Goal: Task Accomplishment & Management: Manage account settings

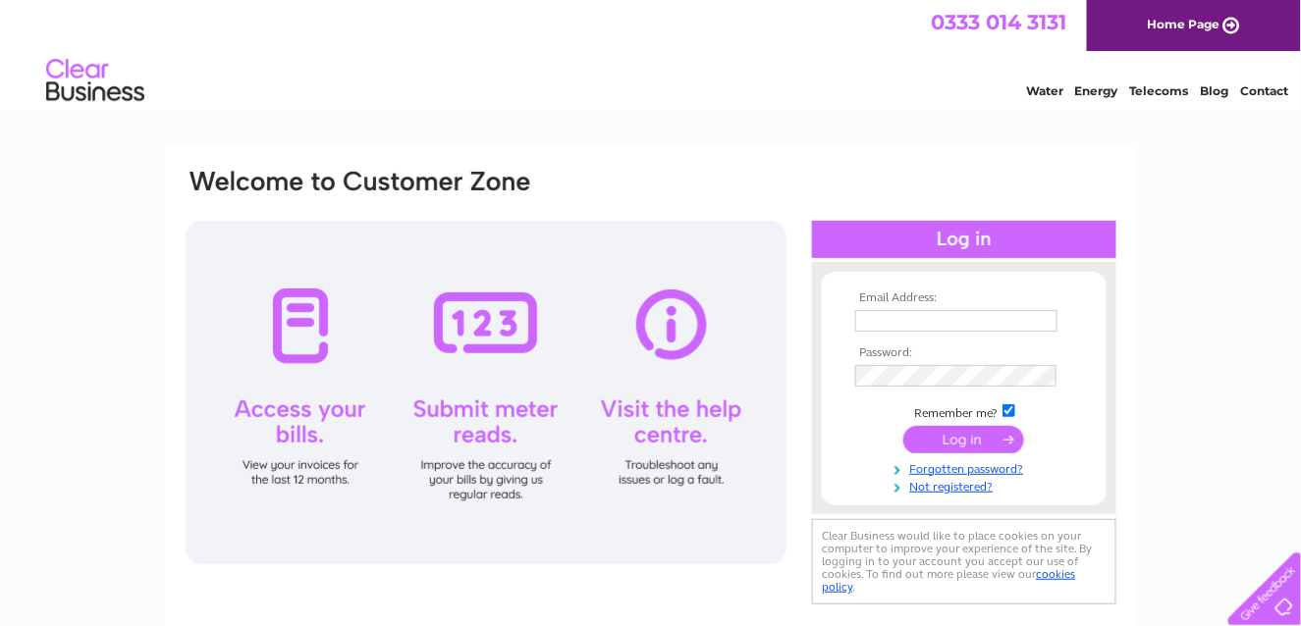
click at [955, 320] on input "text" at bounding box center [956, 321] width 202 height 22
type input "[PERSON_NAME][EMAIL_ADDRESS][DOMAIN_NAME]"
click at [980, 437] on input "submit" at bounding box center [963, 439] width 121 height 27
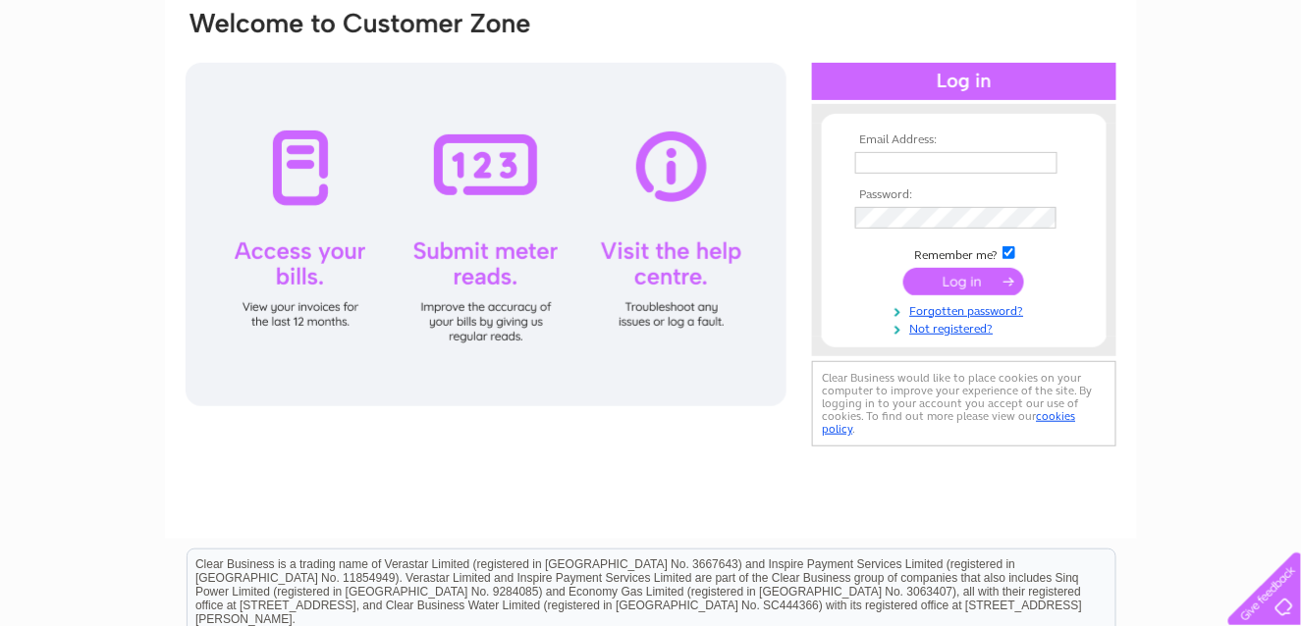
scroll to position [27, 0]
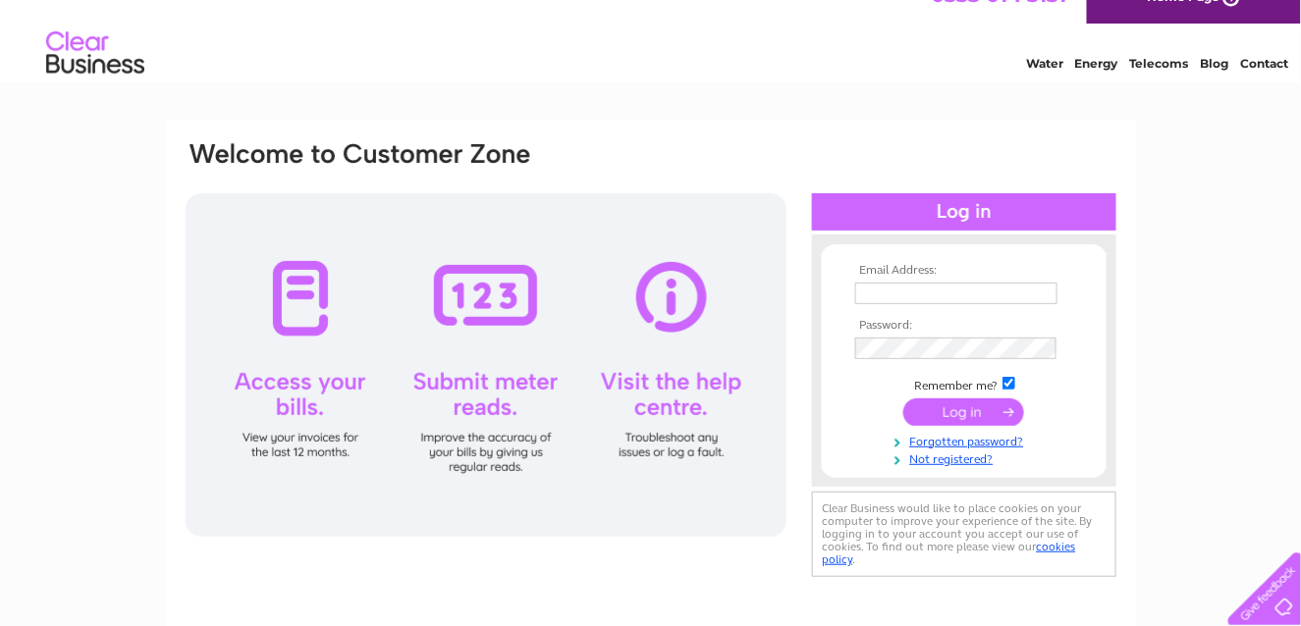
click at [975, 288] on input "text" at bounding box center [956, 294] width 202 height 22
type input "[PERSON_NAME][EMAIL_ADDRESS][DOMAIN_NAME]"
click at [1007, 384] on input "checkbox" at bounding box center [1008, 384] width 13 height 13
click at [1010, 384] on input "checkbox" at bounding box center [1008, 383] width 13 height 13
checkbox input "true"
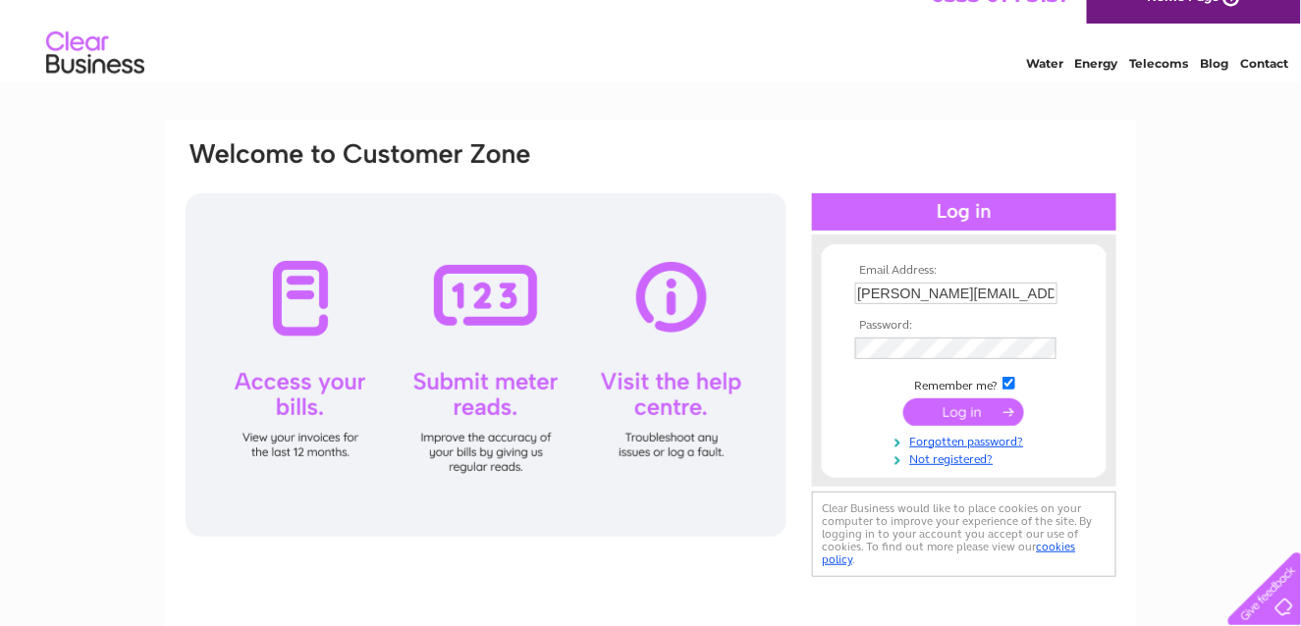
click at [993, 412] on input "submit" at bounding box center [963, 412] width 121 height 27
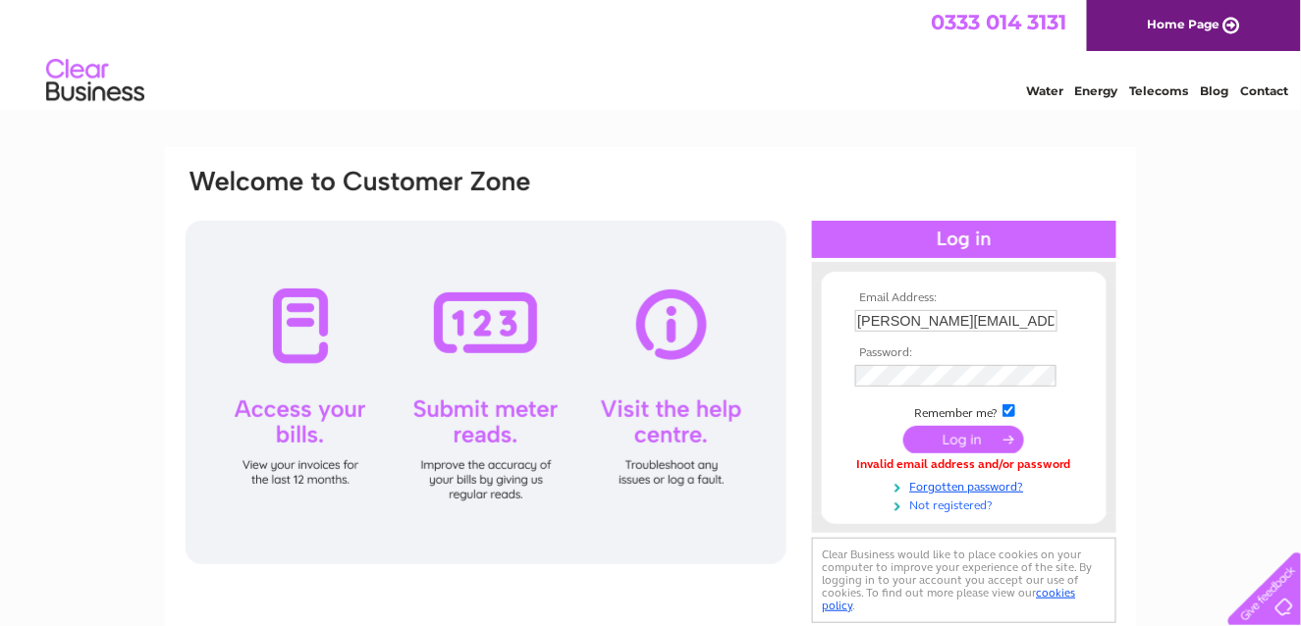
click at [954, 505] on link "Not registered?" at bounding box center [966, 504] width 223 height 19
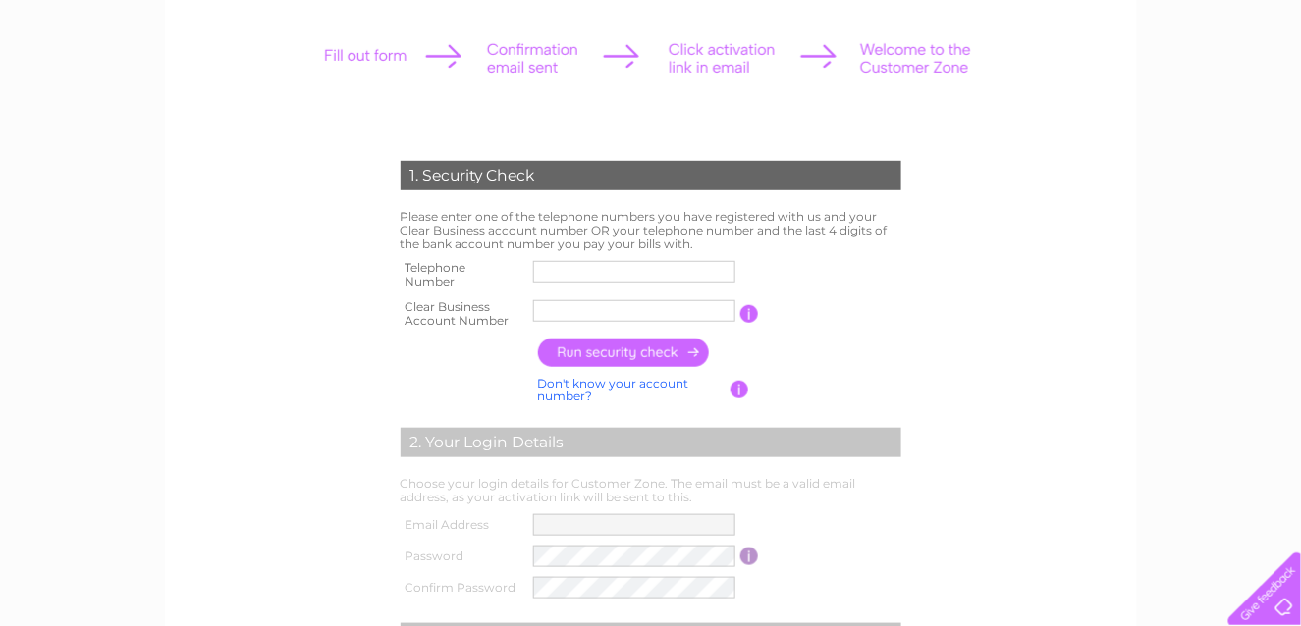
scroll to position [98, 0]
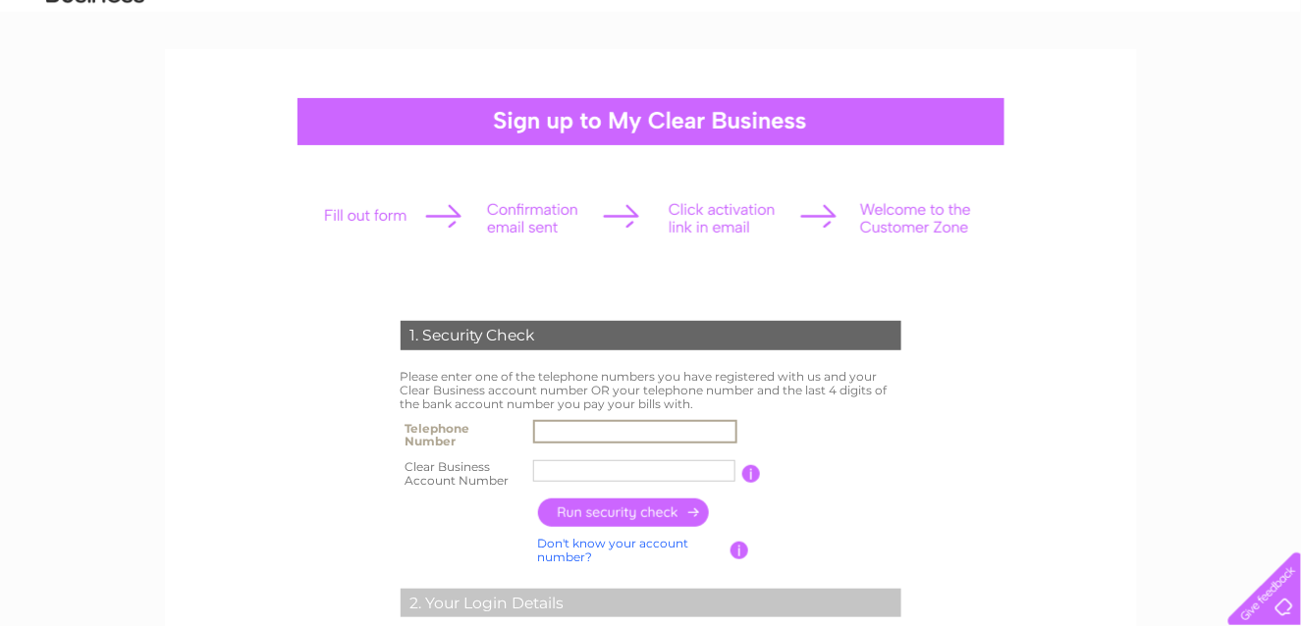
click at [635, 434] on input "text" at bounding box center [635, 432] width 204 height 24
type input "07796164381"
click at [596, 465] on input "text" at bounding box center [635, 471] width 204 height 24
click at [596, 469] on input "text" at bounding box center [635, 471] width 204 height 24
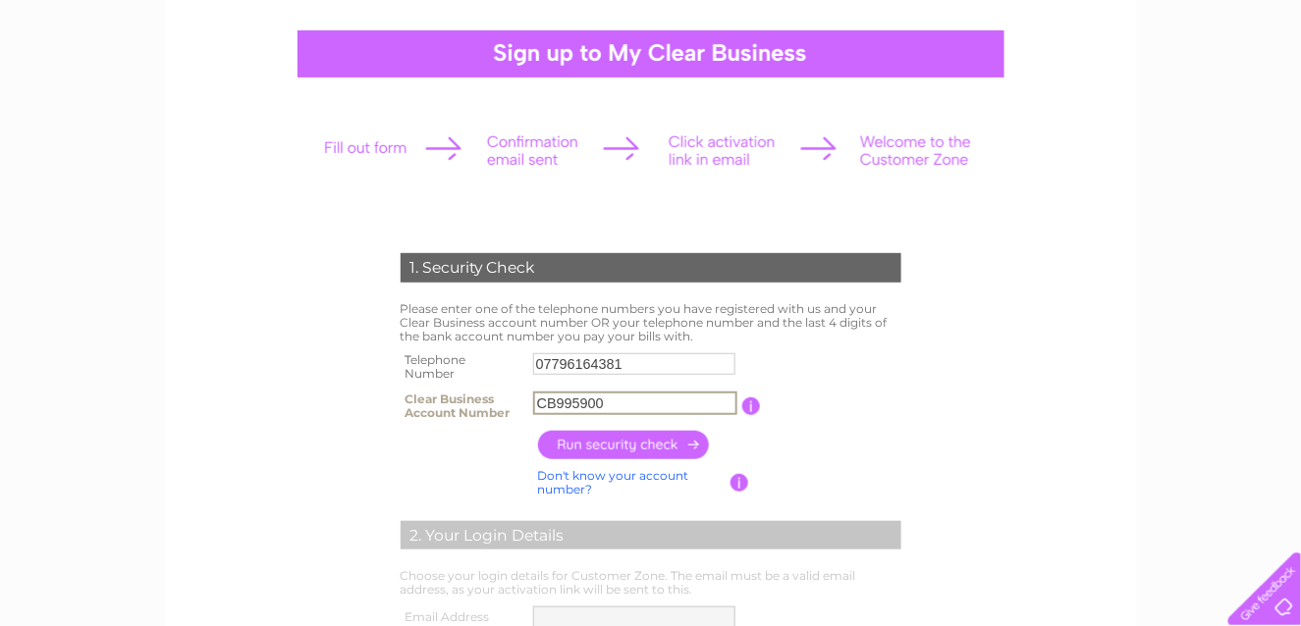
scroll to position [196, 0]
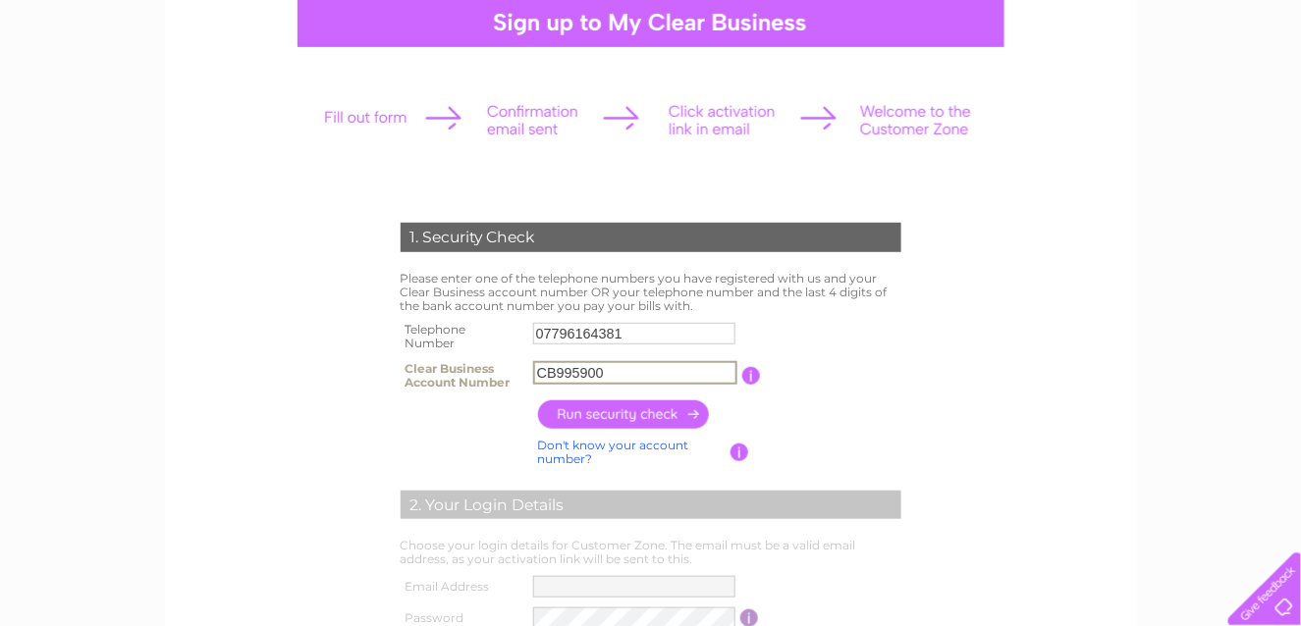
type input "CB995900"
click at [624, 411] on input "button" at bounding box center [624, 414] width 173 height 28
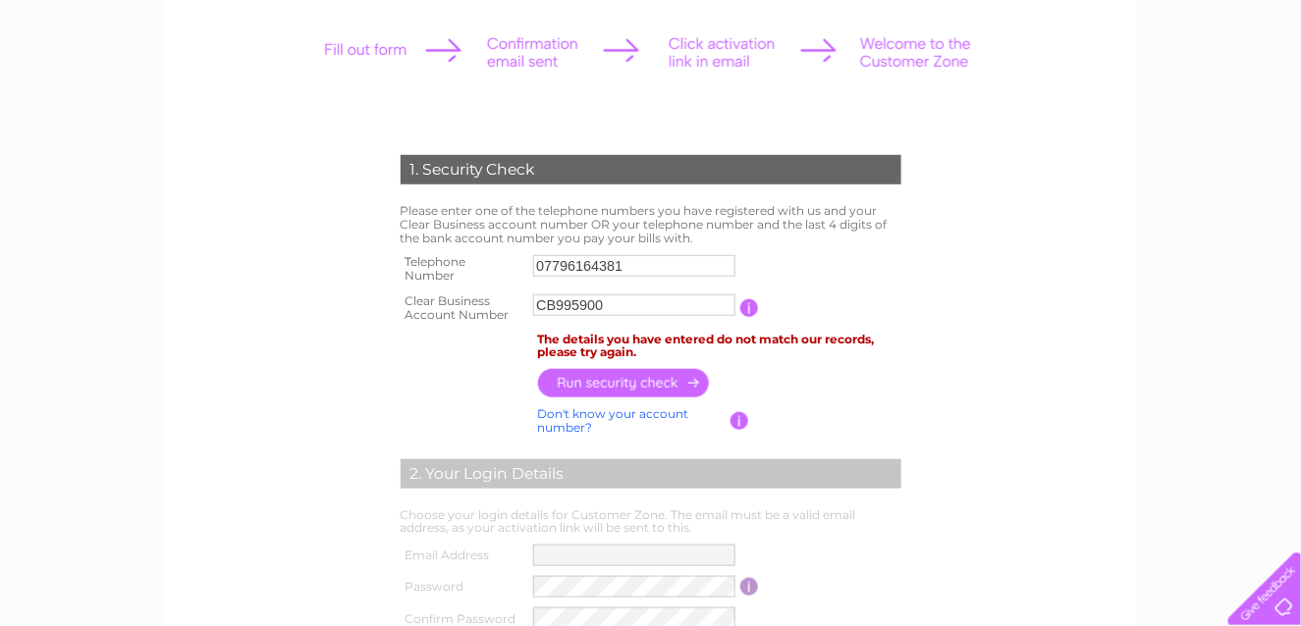
scroll to position [0, 0]
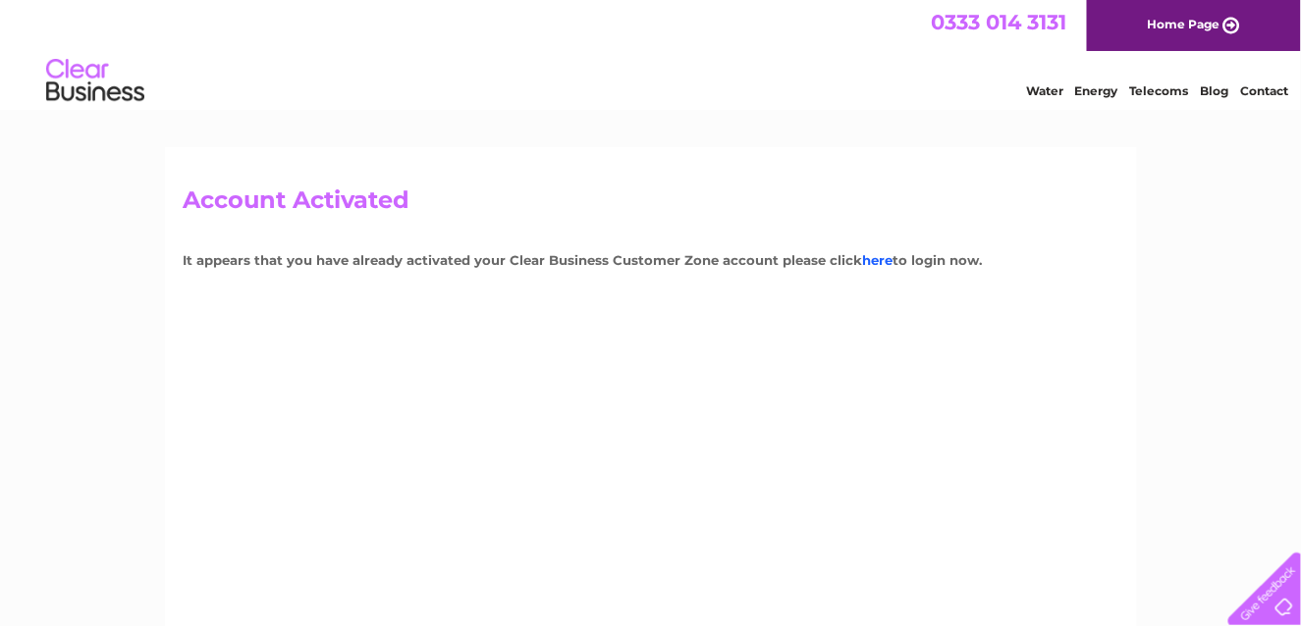
click at [863, 261] on link "here" at bounding box center [878, 260] width 30 height 16
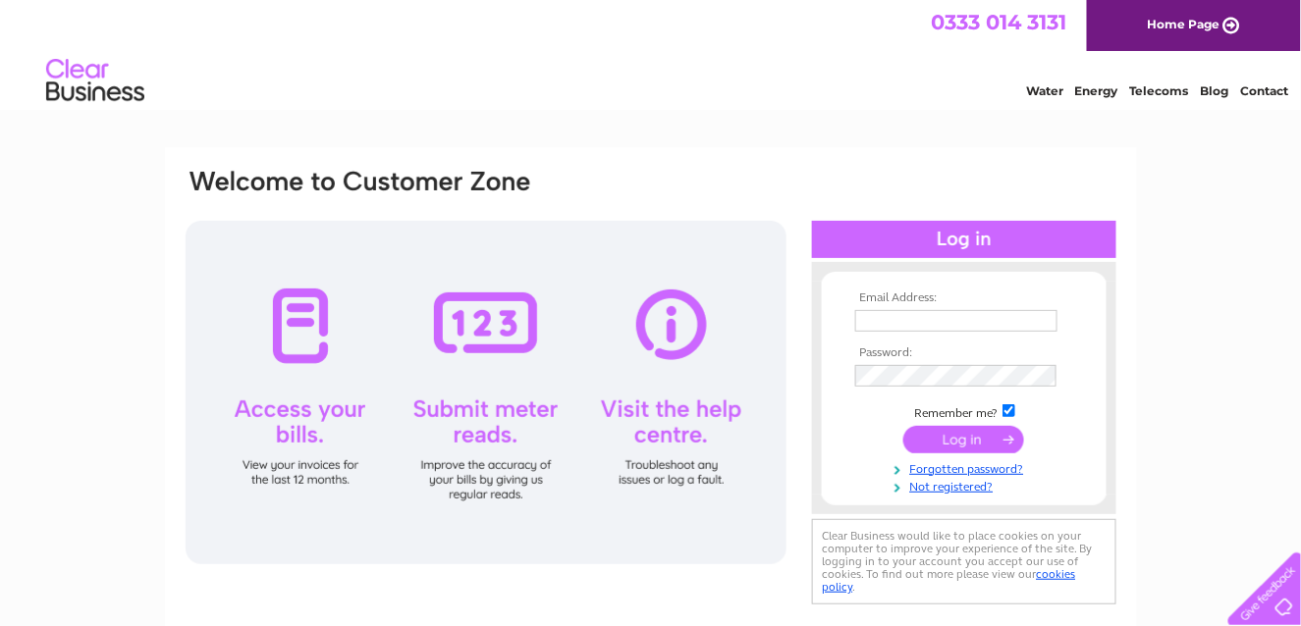
click at [914, 322] on input "text" at bounding box center [956, 321] width 202 height 22
type input "jim@jimmairdrivertraining.com"
click at [903, 427] on input "submit" at bounding box center [963, 440] width 121 height 27
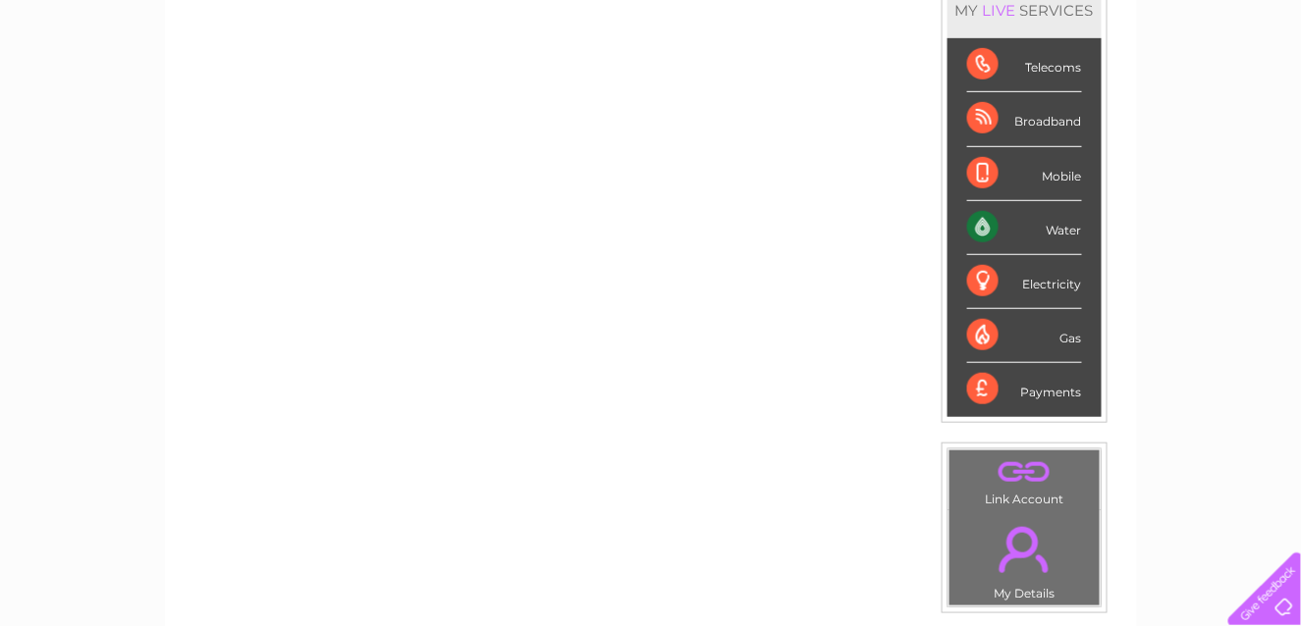
scroll to position [294, 0]
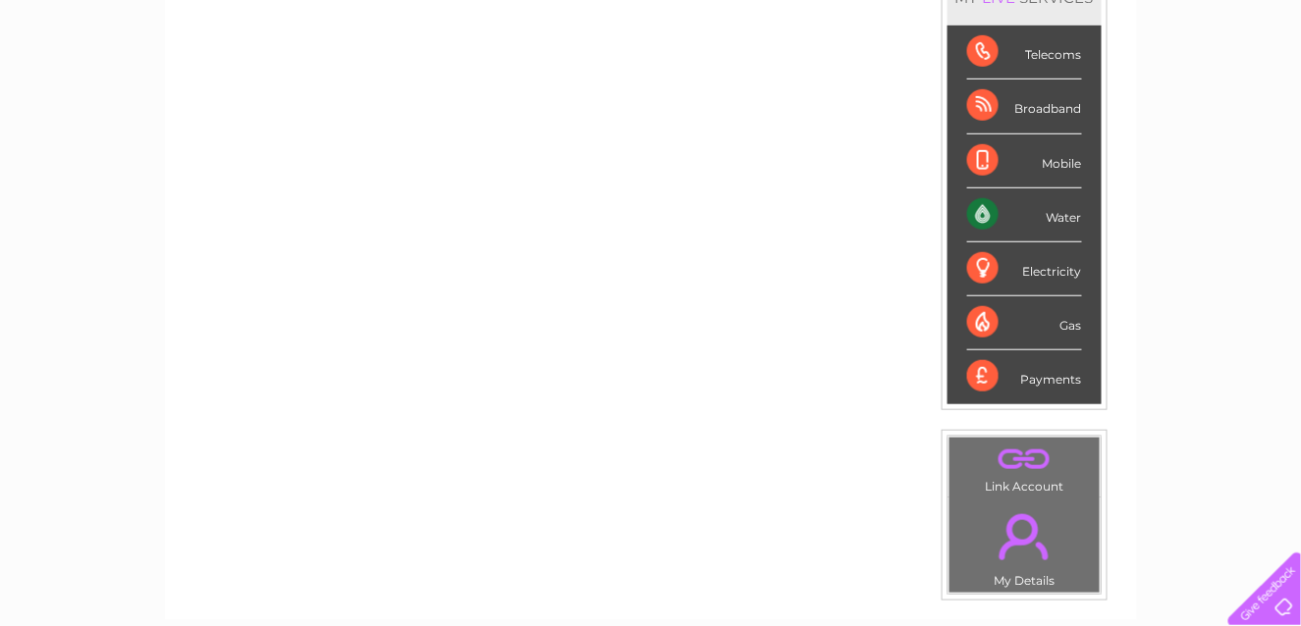
click at [1041, 211] on div "Water" at bounding box center [1024, 215] width 115 height 54
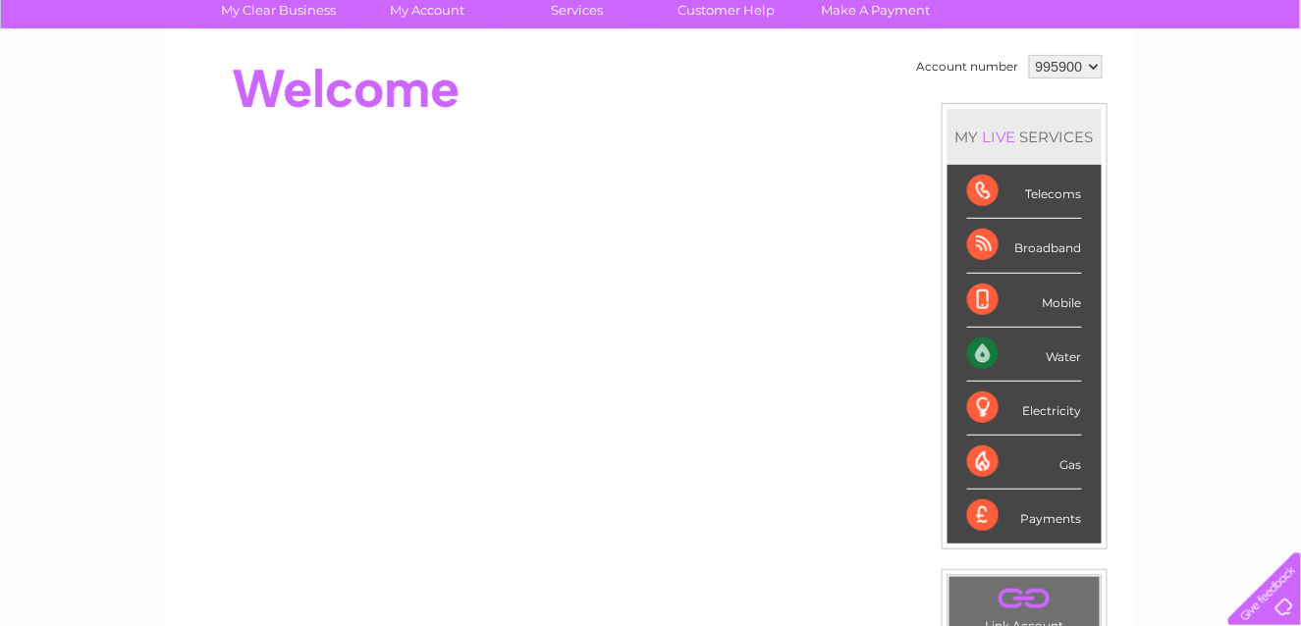
scroll to position [0, 0]
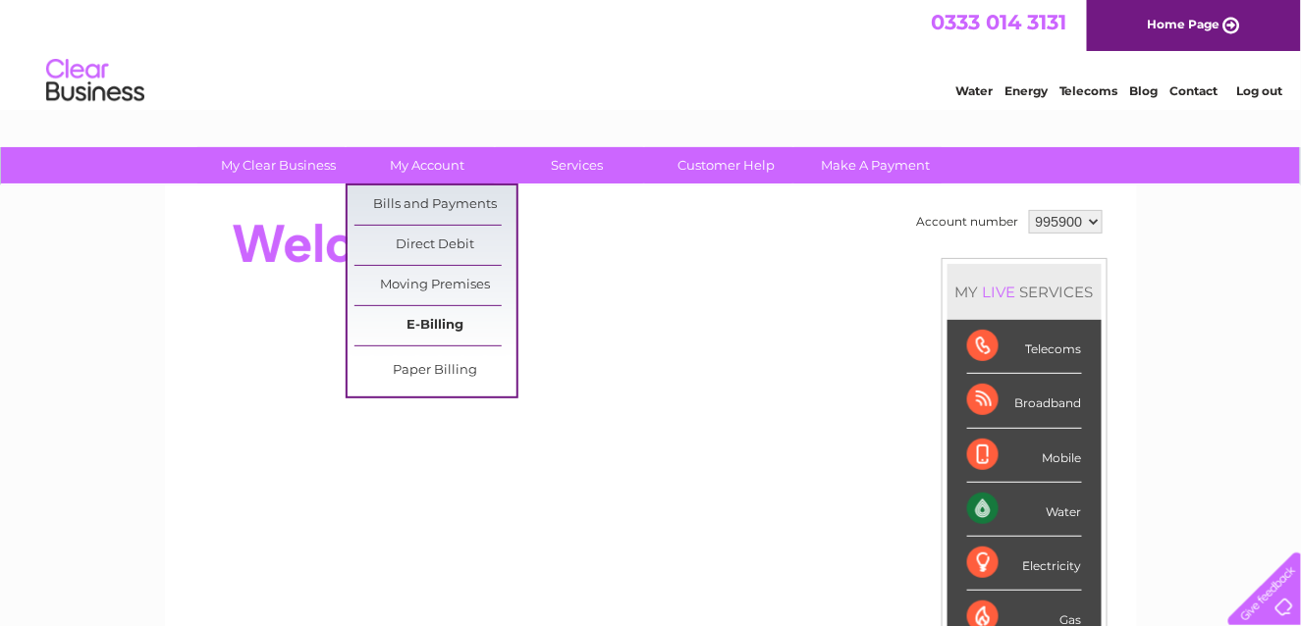
click at [425, 320] on link "E-Billing" at bounding box center [435, 325] width 162 height 39
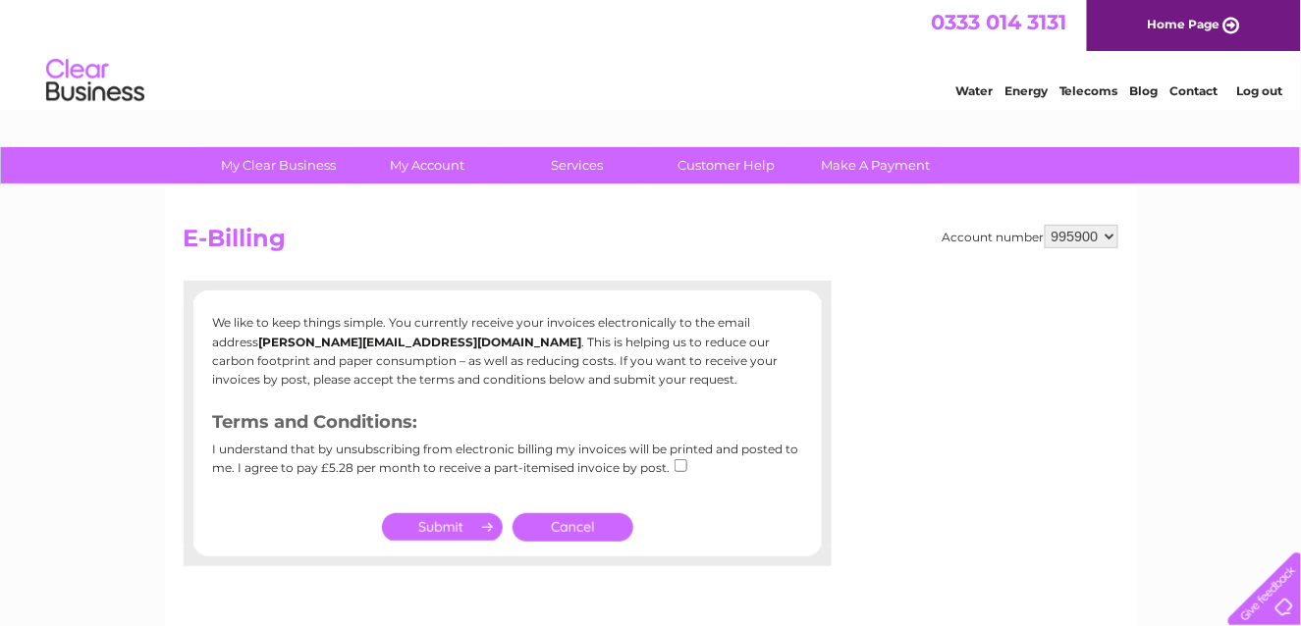
click at [677, 464] on input "checkbox" at bounding box center [680, 465] width 13 height 13
checkbox input "false"
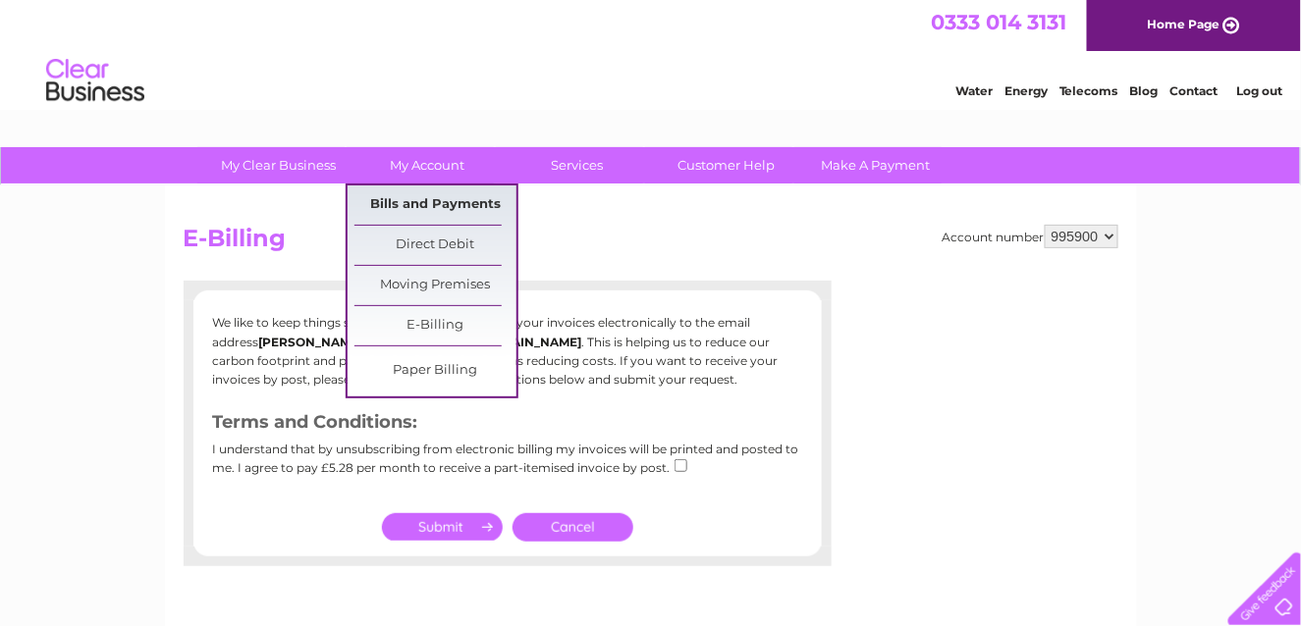
click at [428, 199] on link "Bills and Payments" at bounding box center [435, 205] width 162 height 39
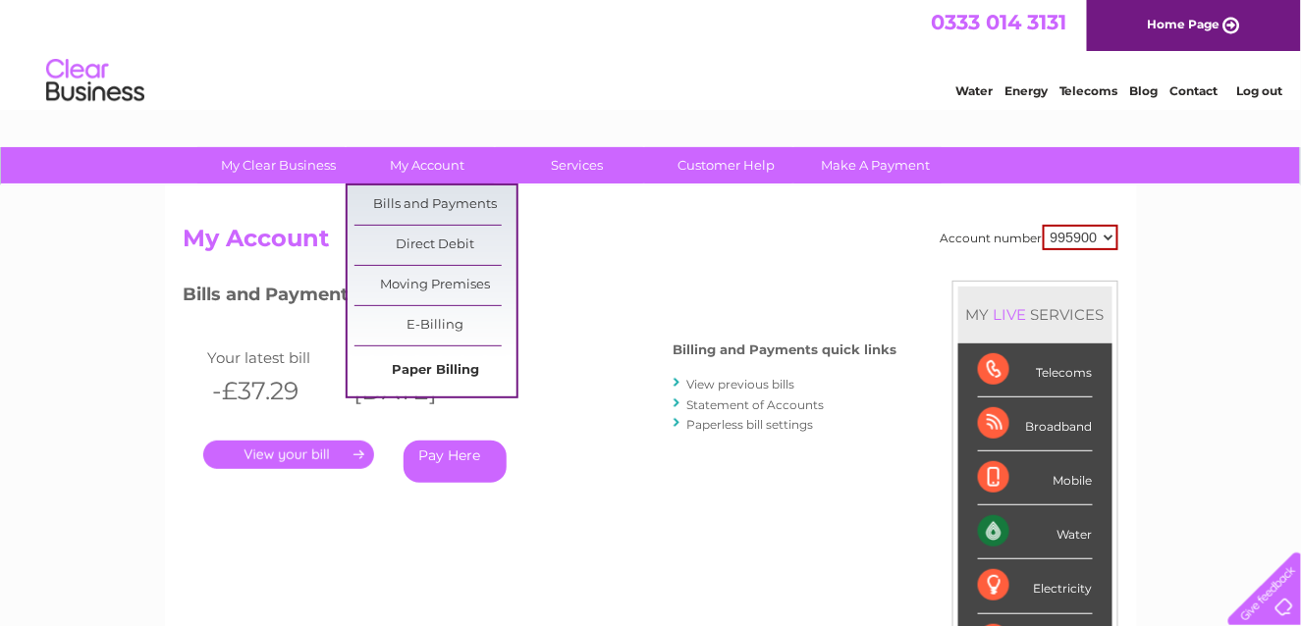
click at [447, 361] on link "Paper Billing" at bounding box center [435, 370] width 162 height 39
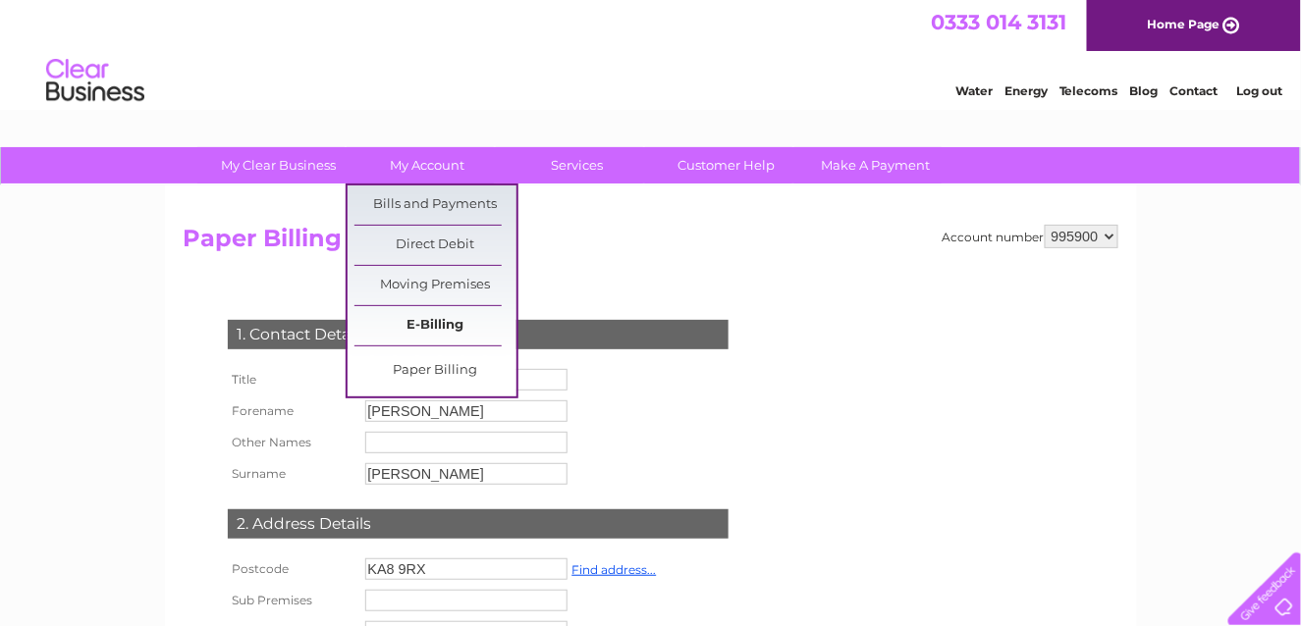
click at [435, 317] on link "E-Billing" at bounding box center [435, 325] width 162 height 39
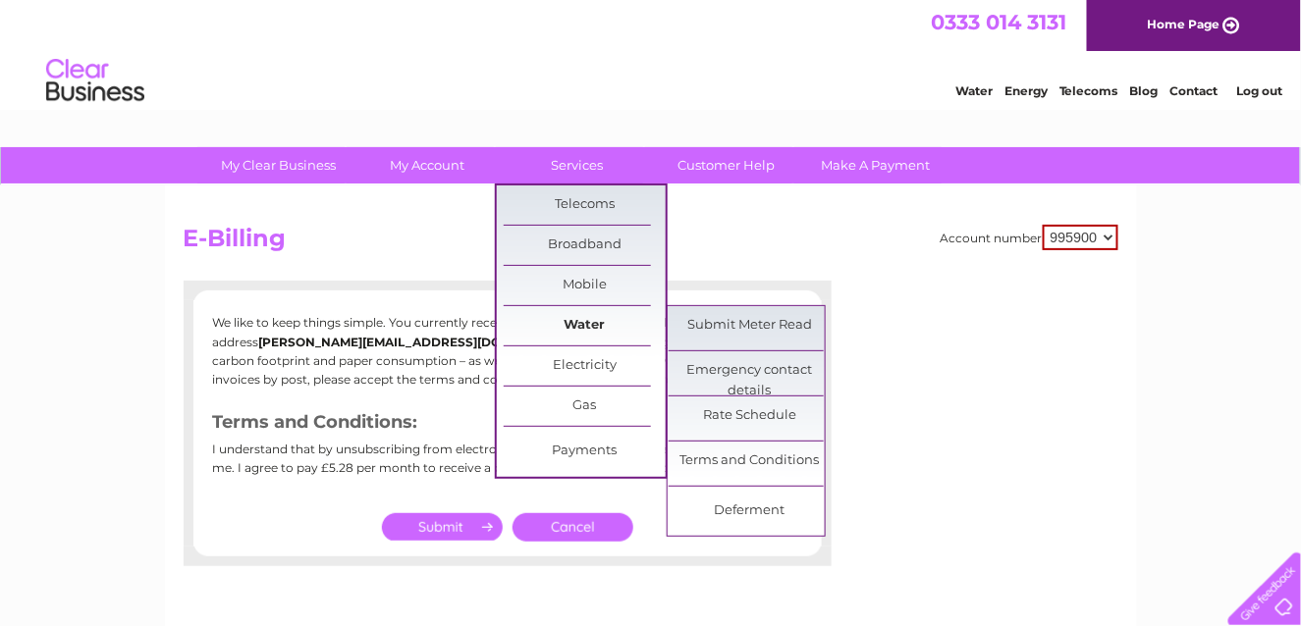
click at [587, 320] on link "Water" at bounding box center [585, 325] width 162 height 39
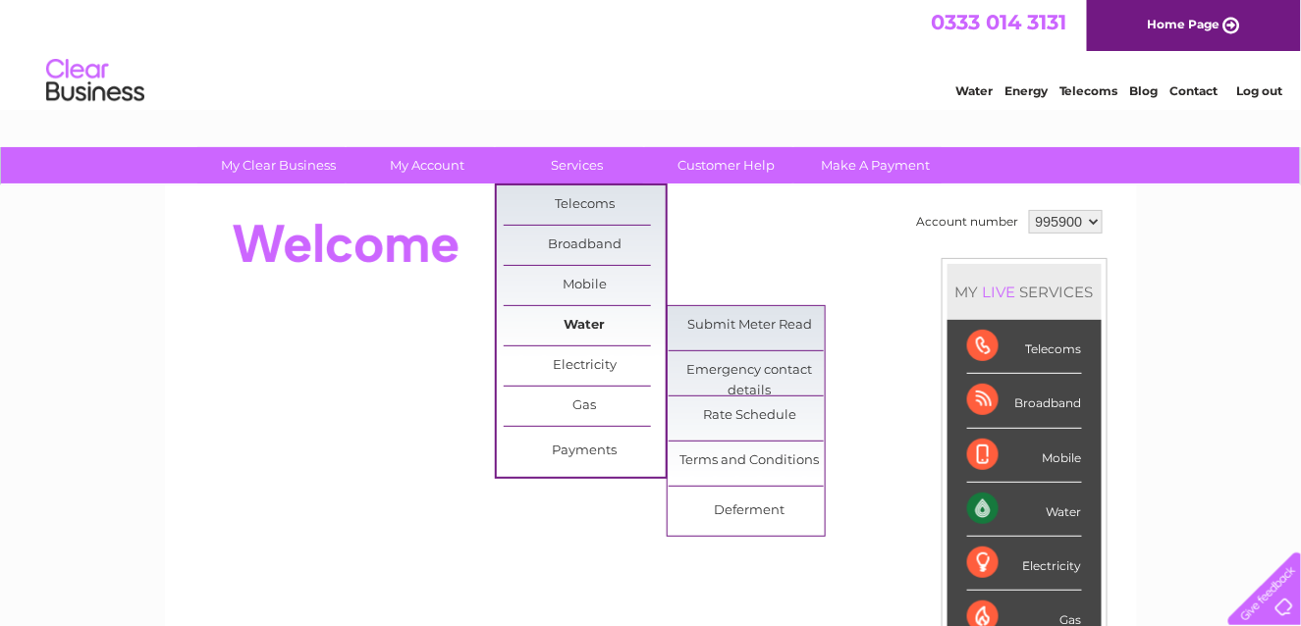
click at [587, 316] on link "Water" at bounding box center [585, 325] width 162 height 39
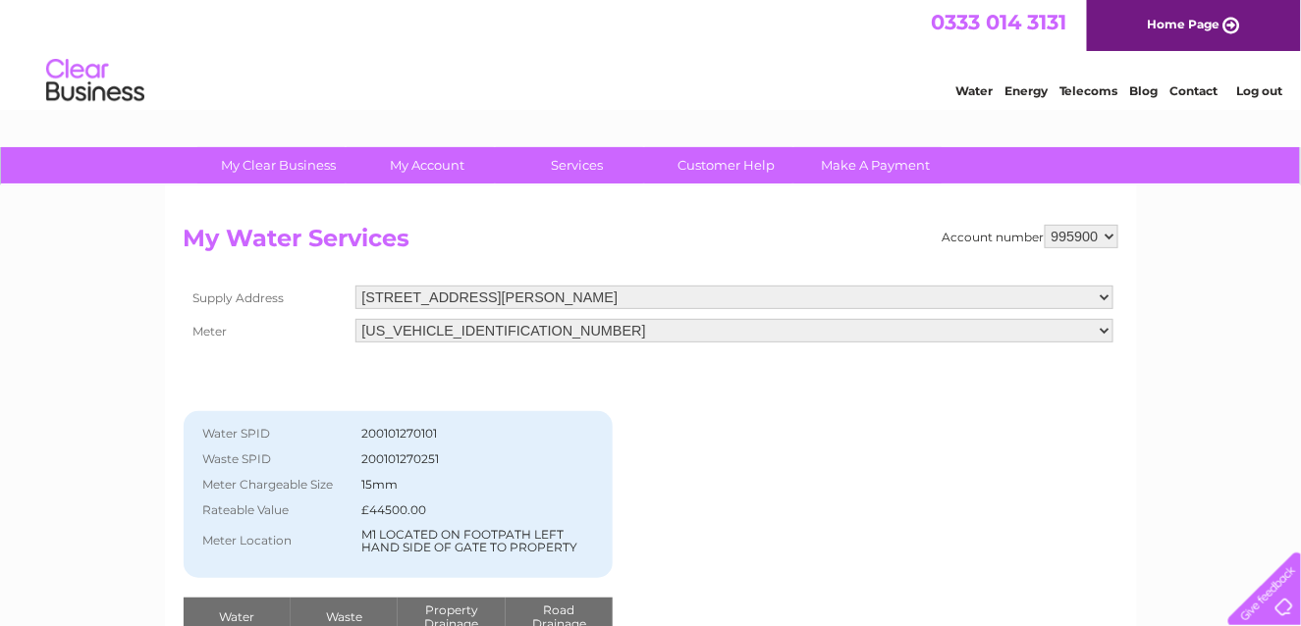
scroll to position [98, 0]
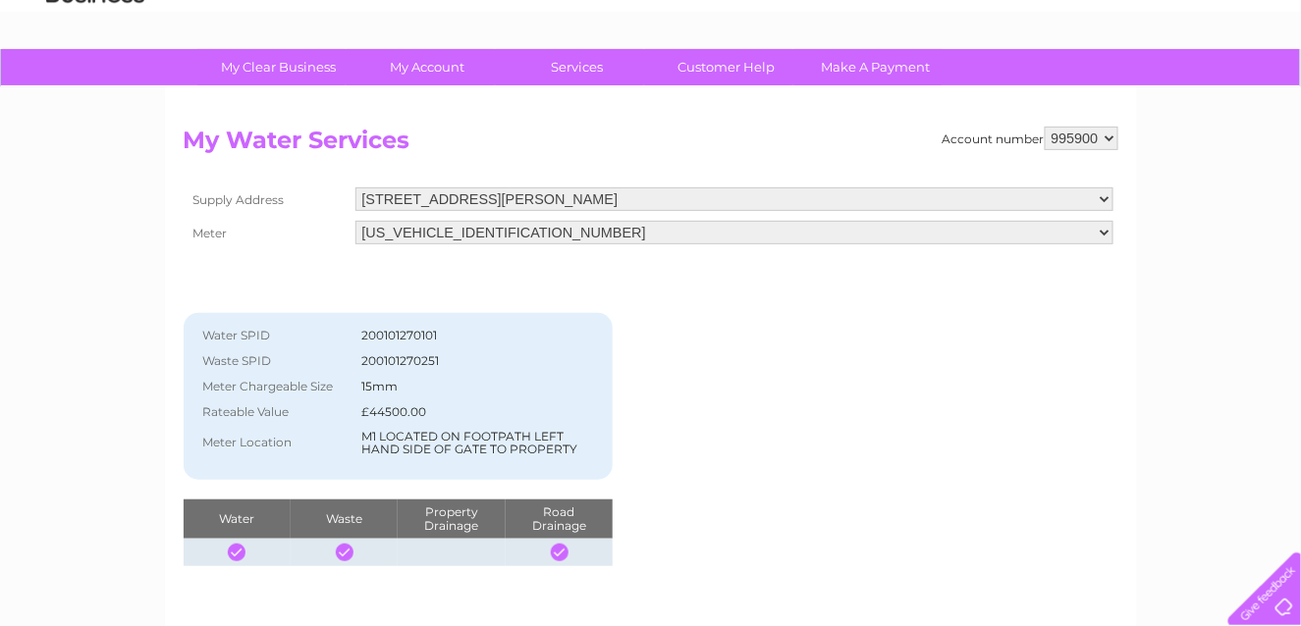
click at [557, 551] on div at bounding box center [560, 553] width 18 height 18
click at [603, 229] on select "06ELSTER18M606725" at bounding box center [734, 233] width 758 height 24
click at [732, 321] on div "Account number 995900 My Water Services Supply Address 23 Whitfield Drive, Heat…" at bounding box center [651, 347] width 934 height 440
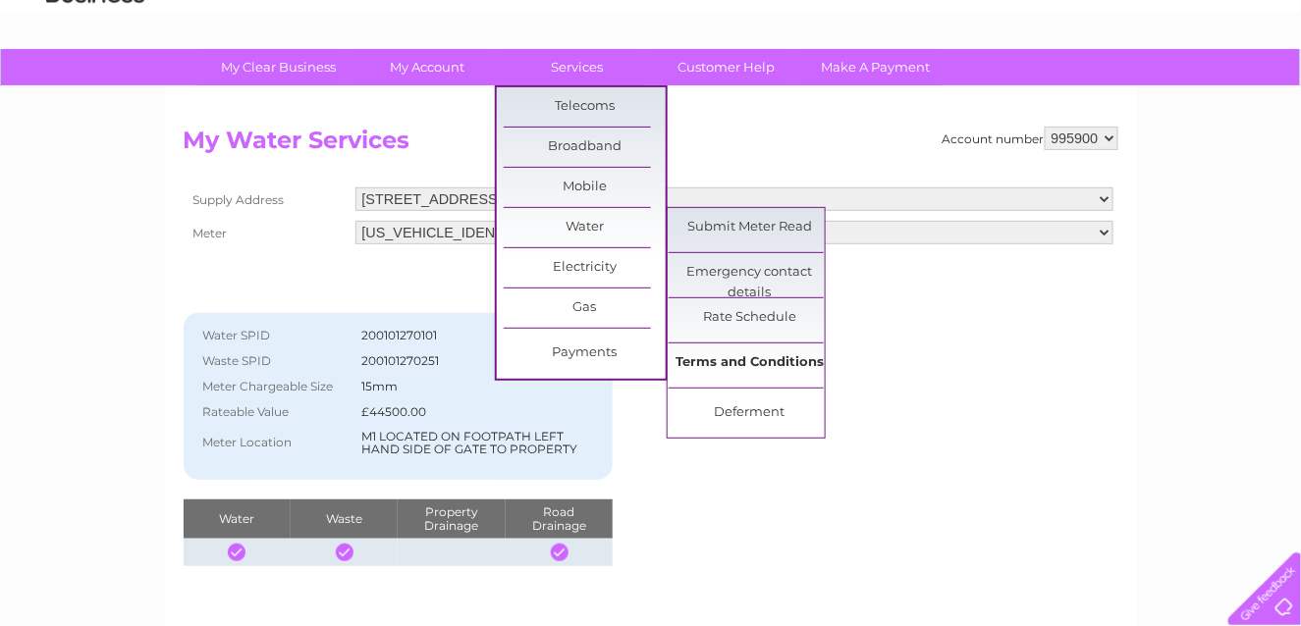
click at [749, 363] on link "Terms and Conditions" at bounding box center [749, 363] width 162 height 39
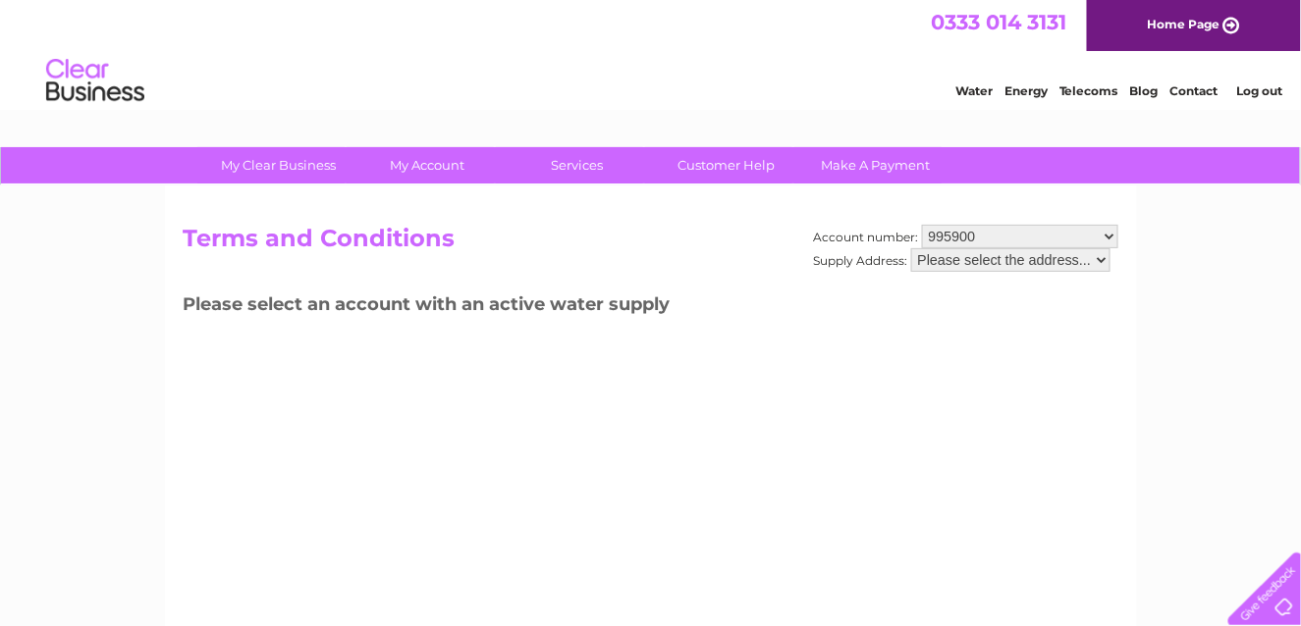
click at [1075, 257] on select "Please select the address..." at bounding box center [1010, 260] width 199 height 24
click at [1007, 311] on h3 "Please select an account with an active water supply" at bounding box center [651, 308] width 934 height 34
click at [995, 259] on select "Please select the address..." at bounding box center [1010, 260] width 199 height 24
click at [792, 320] on h3 "Please select an account with an active water supply" at bounding box center [651, 308] width 934 height 34
click at [1000, 255] on select "Please select the address..." at bounding box center [1010, 260] width 199 height 24
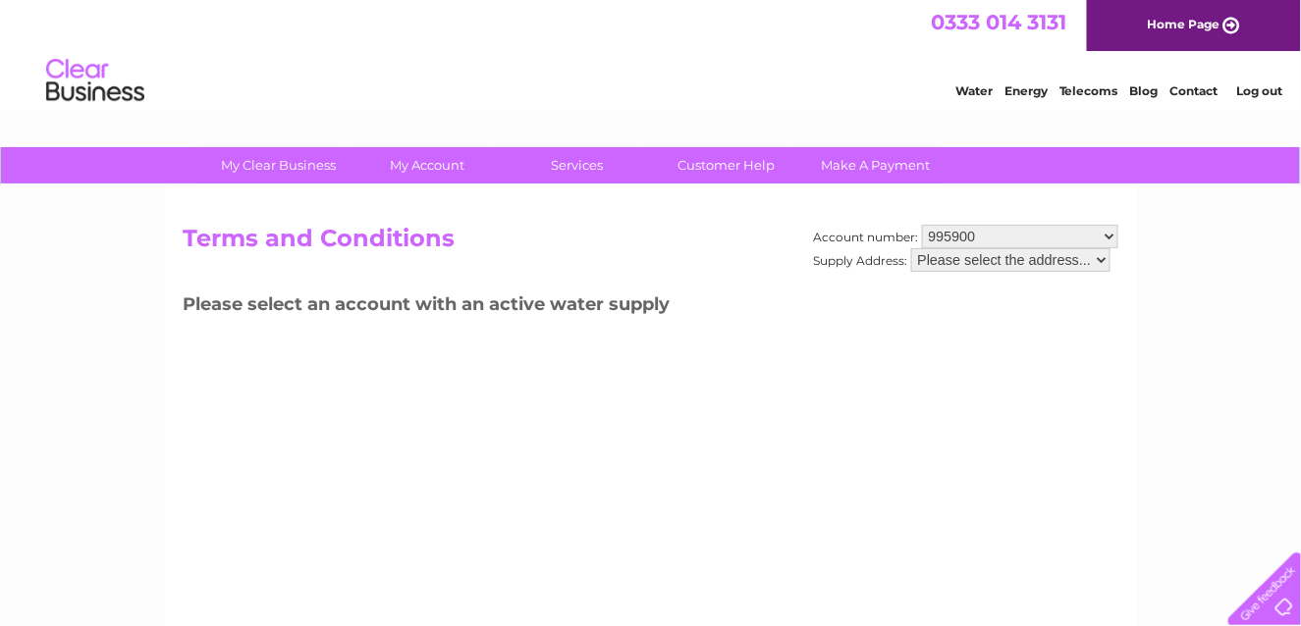
click at [809, 361] on div "Account number: 995900 Supply Address: Please select the address... Terms and C…" at bounding box center [651, 461] width 972 height 550
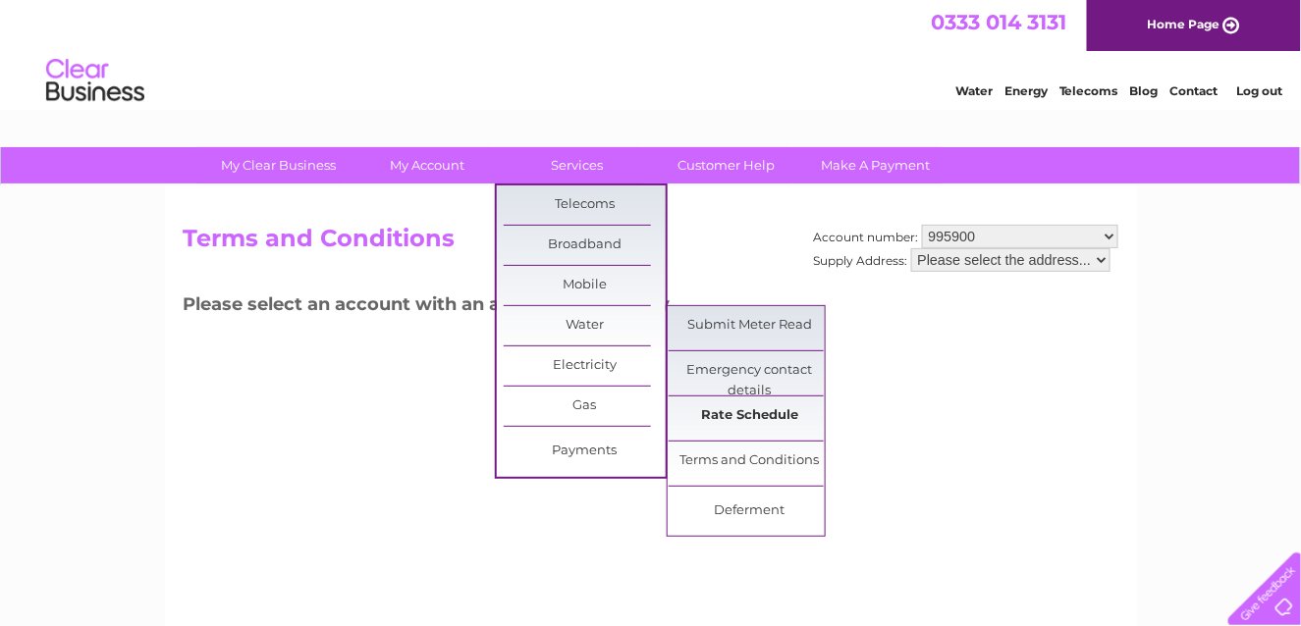
click at [747, 407] on link "Rate Schedule" at bounding box center [749, 416] width 162 height 39
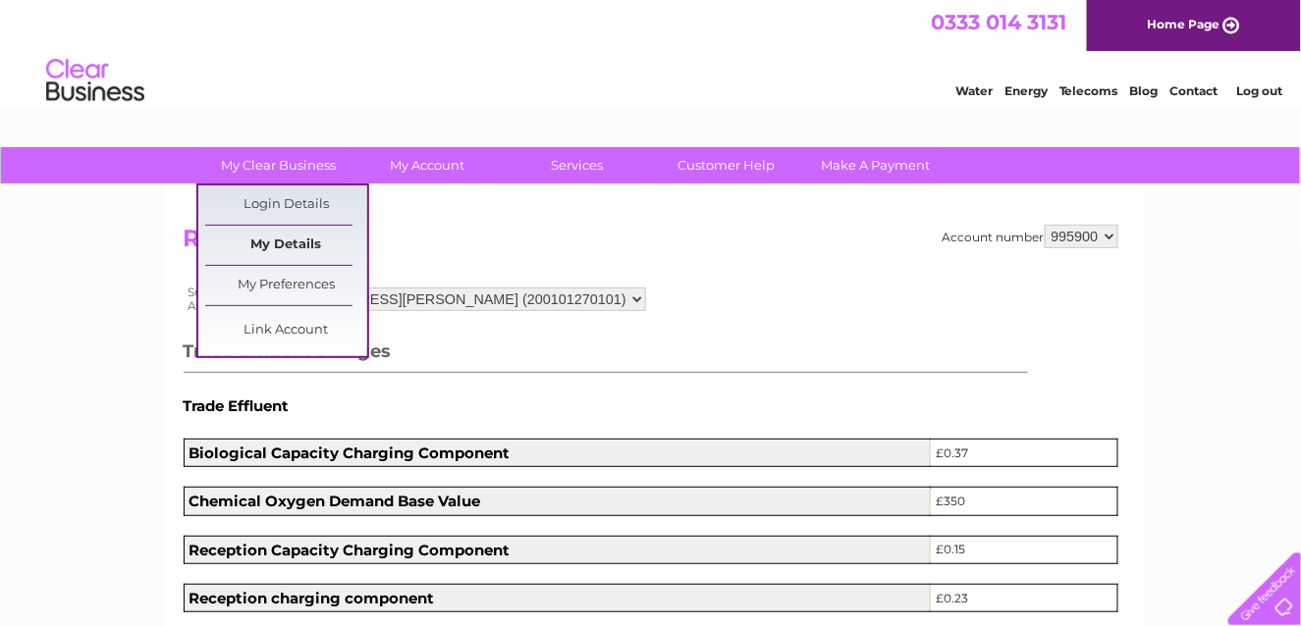
click at [284, 237] on link "My Details" at bounding box center [286, 245] width 162 height 39
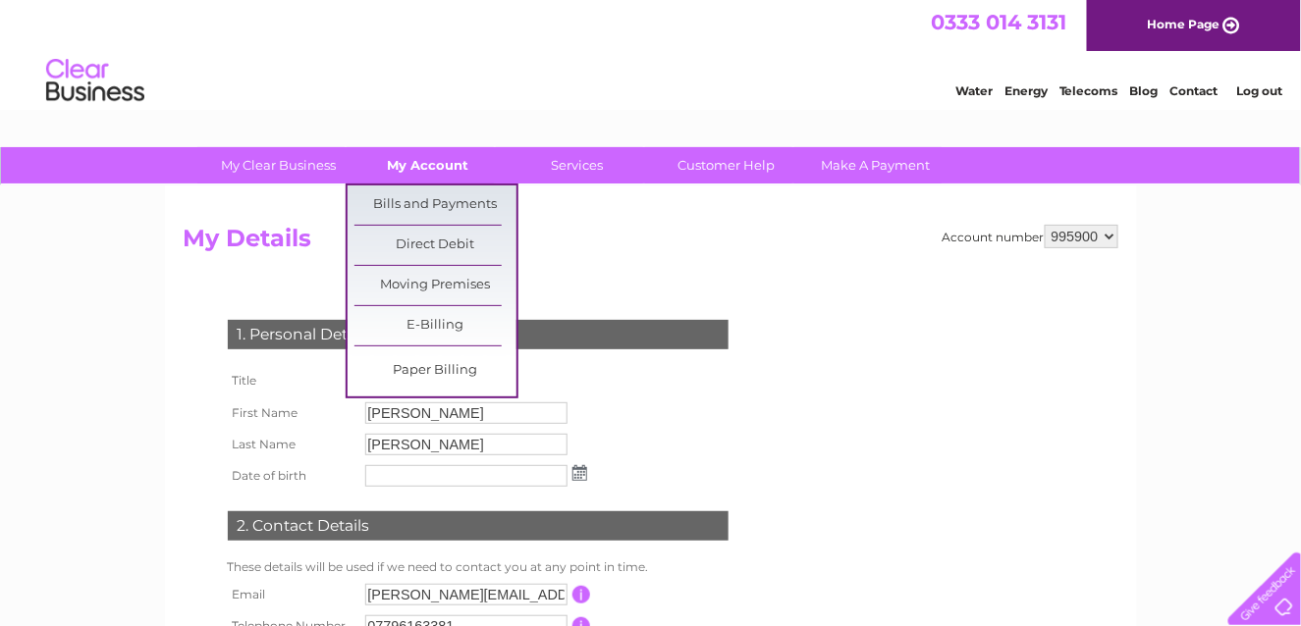
click at [402, 169] on link "My Account" at bounding box center [428, 165] width 162 height 36
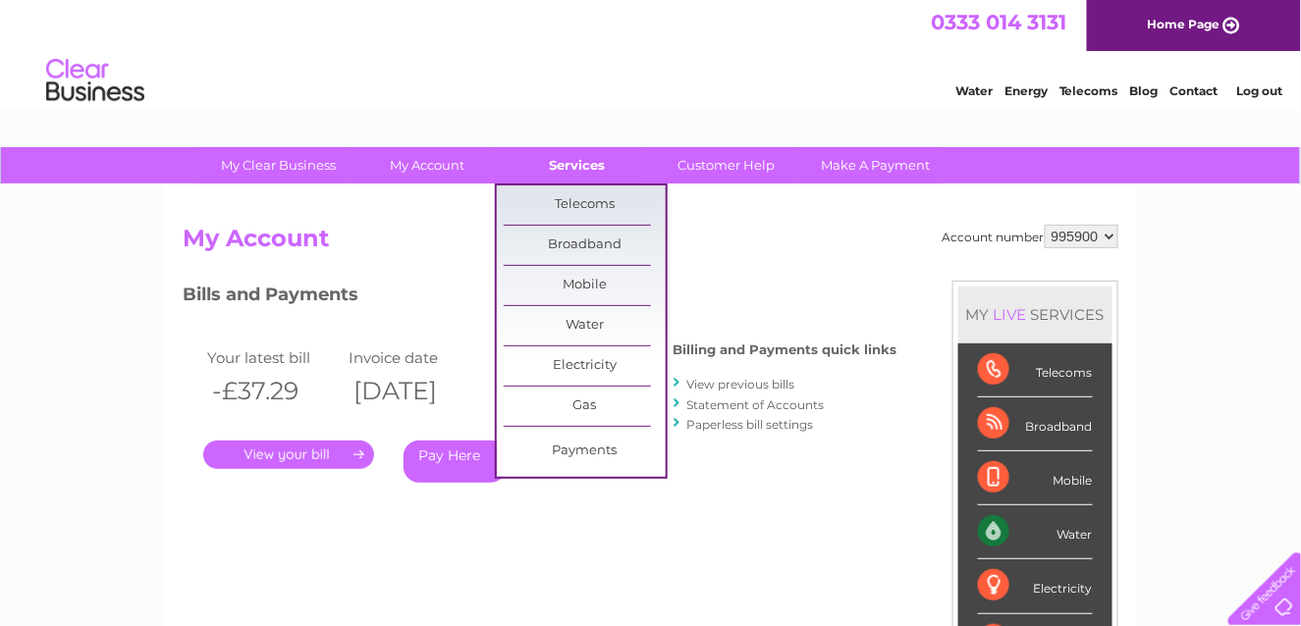
click at [563, 170] on link "Services" at bounding box center [577, 165] width 162 height 36
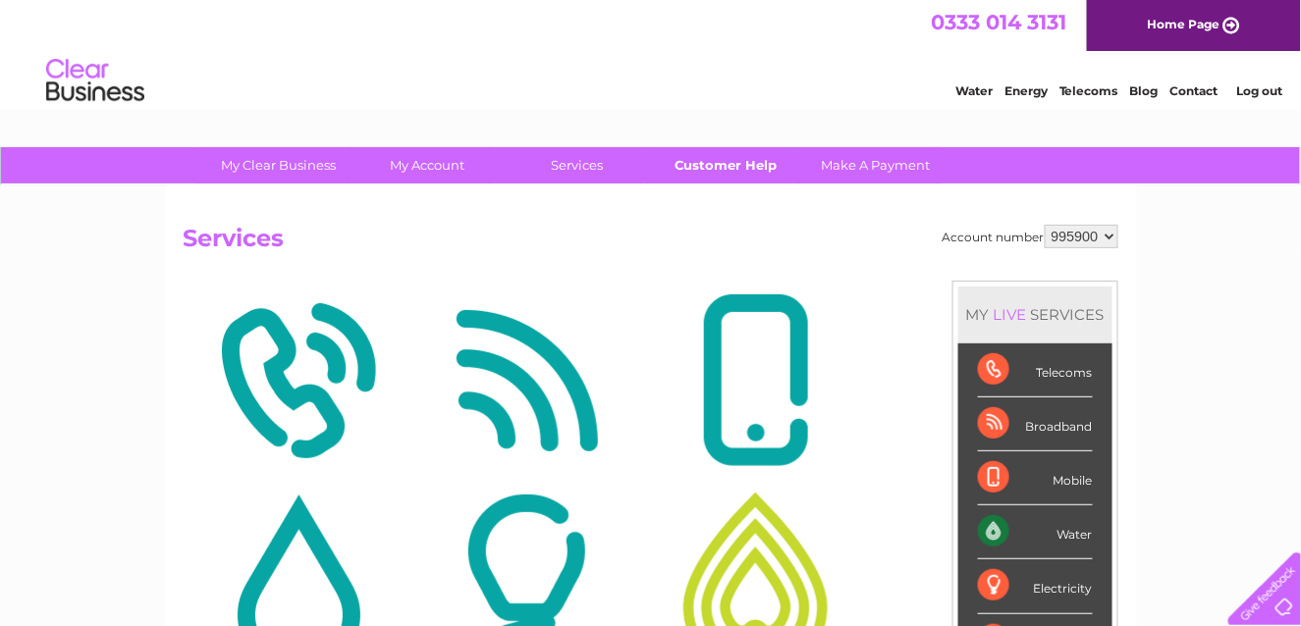
click at [739, 163] on link "Customer Help" at bounding box center [726, 165] width 162 height 36
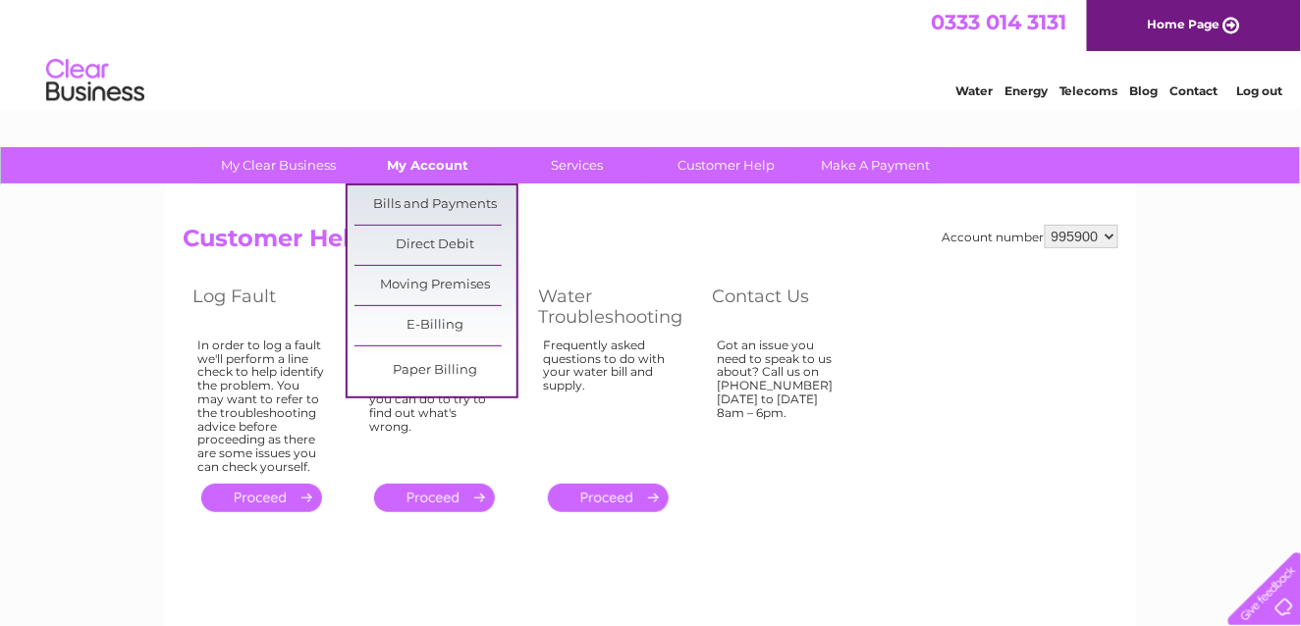
click at [404, 163] on link "My Account" at bounding box center [428, 165] width 162 height 36
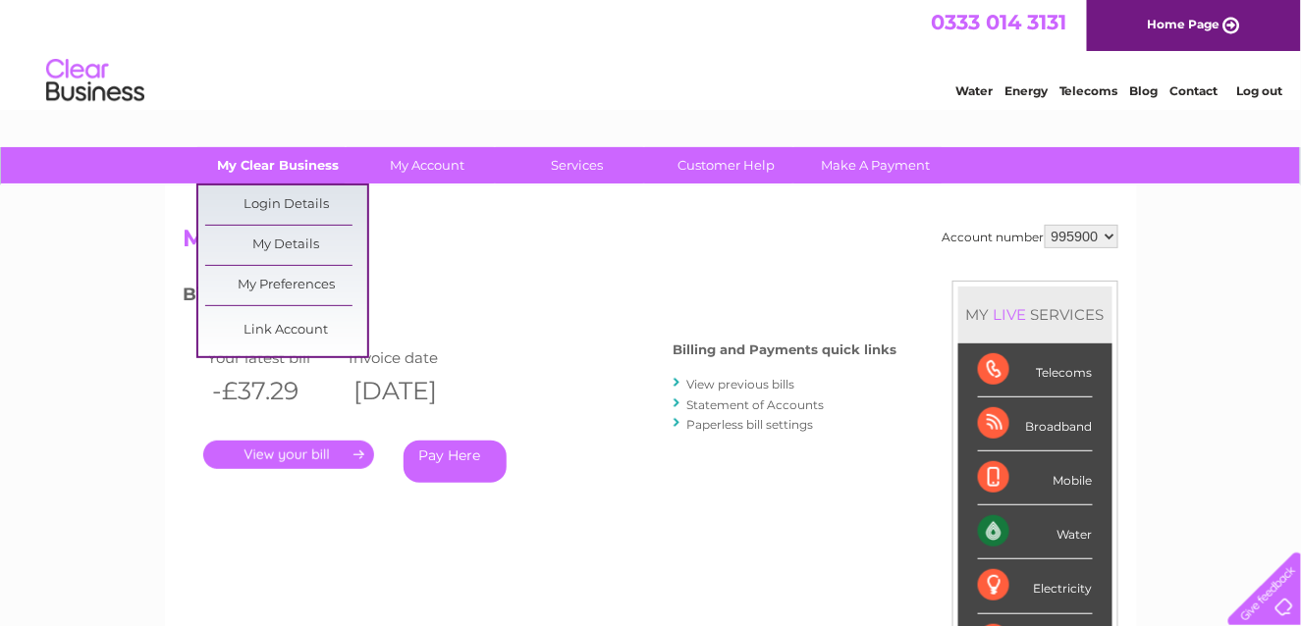
click at [296, 165] on link "My Clear Business" at bounding box center [278, 165] width 162 height 36
